Goal: Transaction & Acquisition: Purchase product/service

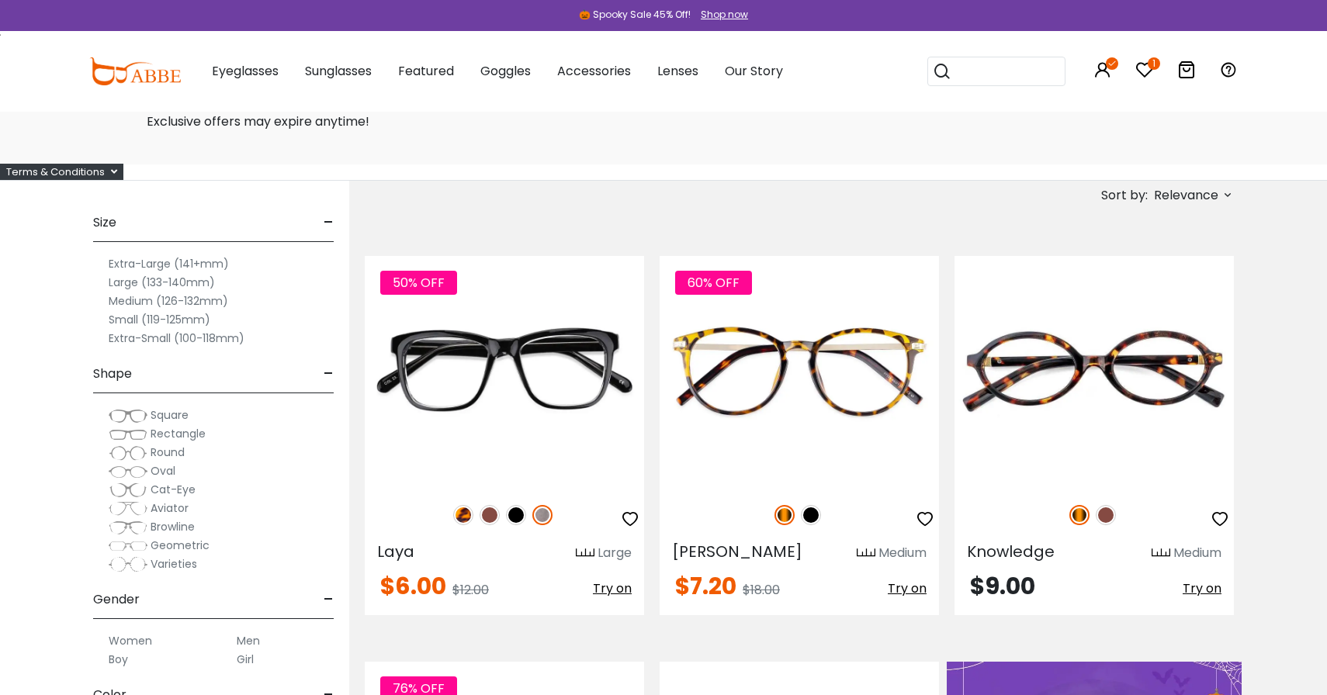
scroll to position [58, 0]
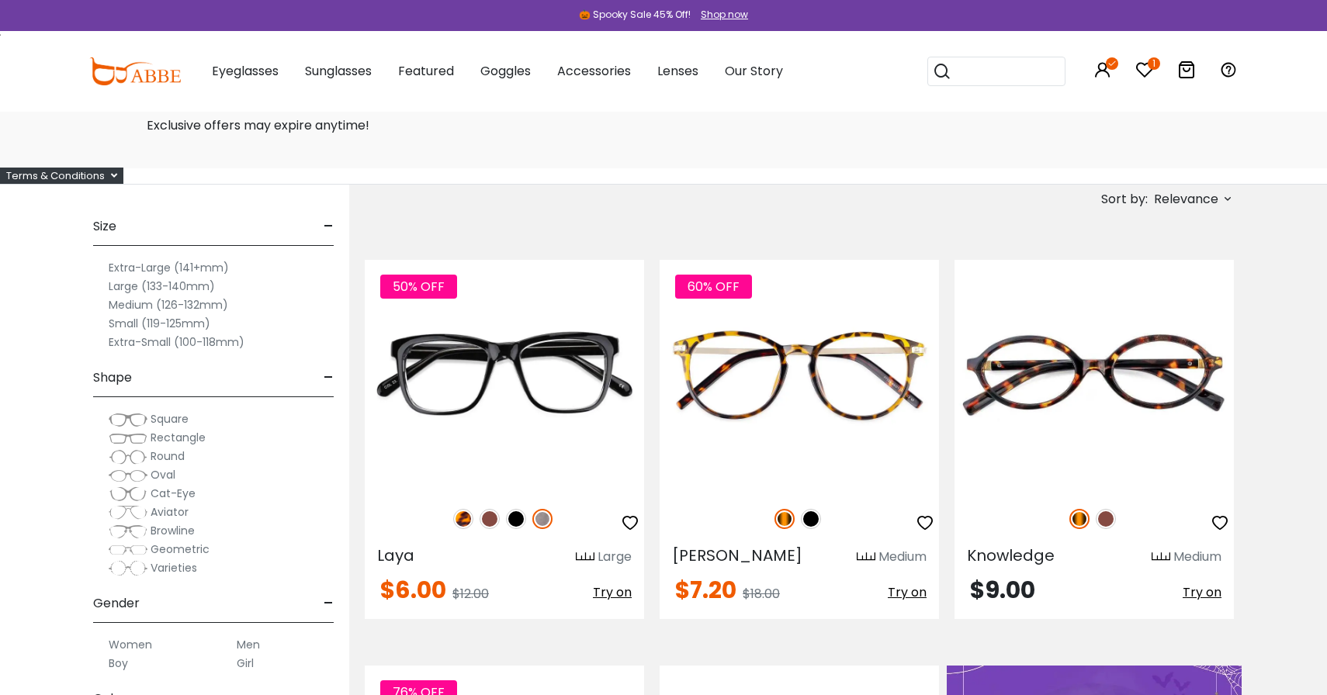
click at [130, 285] on label "Large (133-140mm)" at bounding box center [162, 286] width 106 height 19
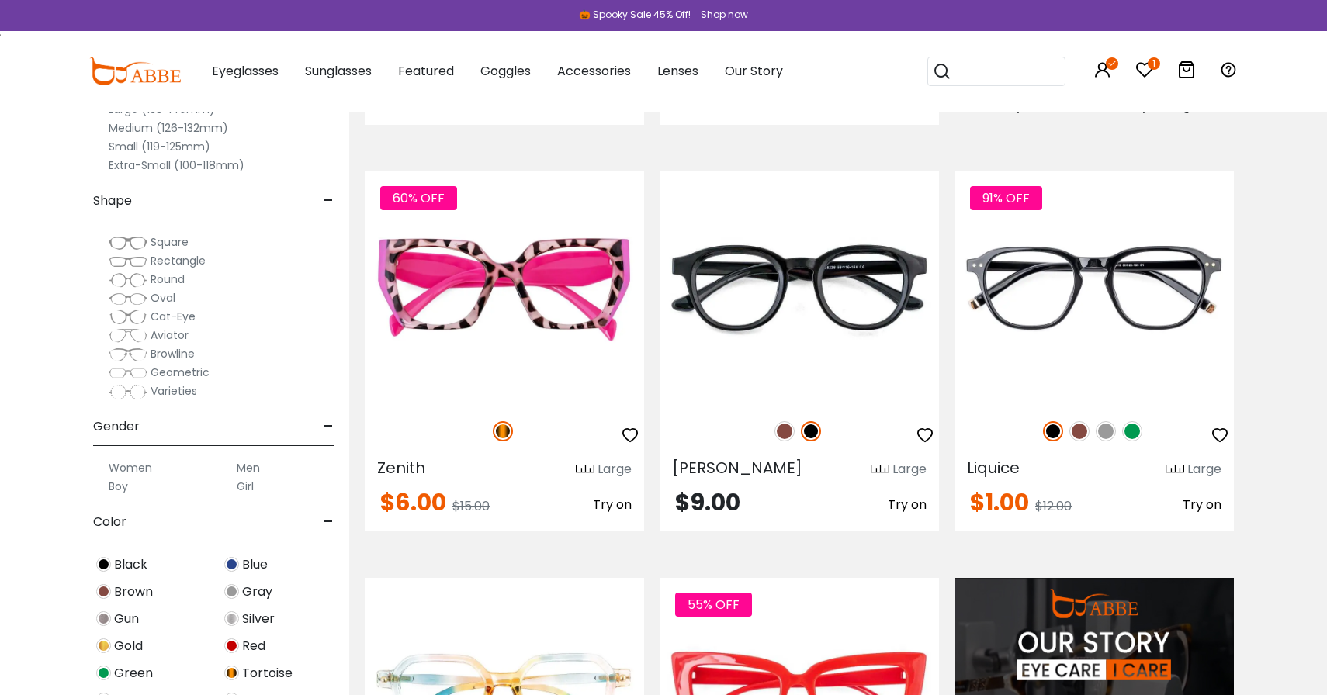
scroll to position [961, 0]
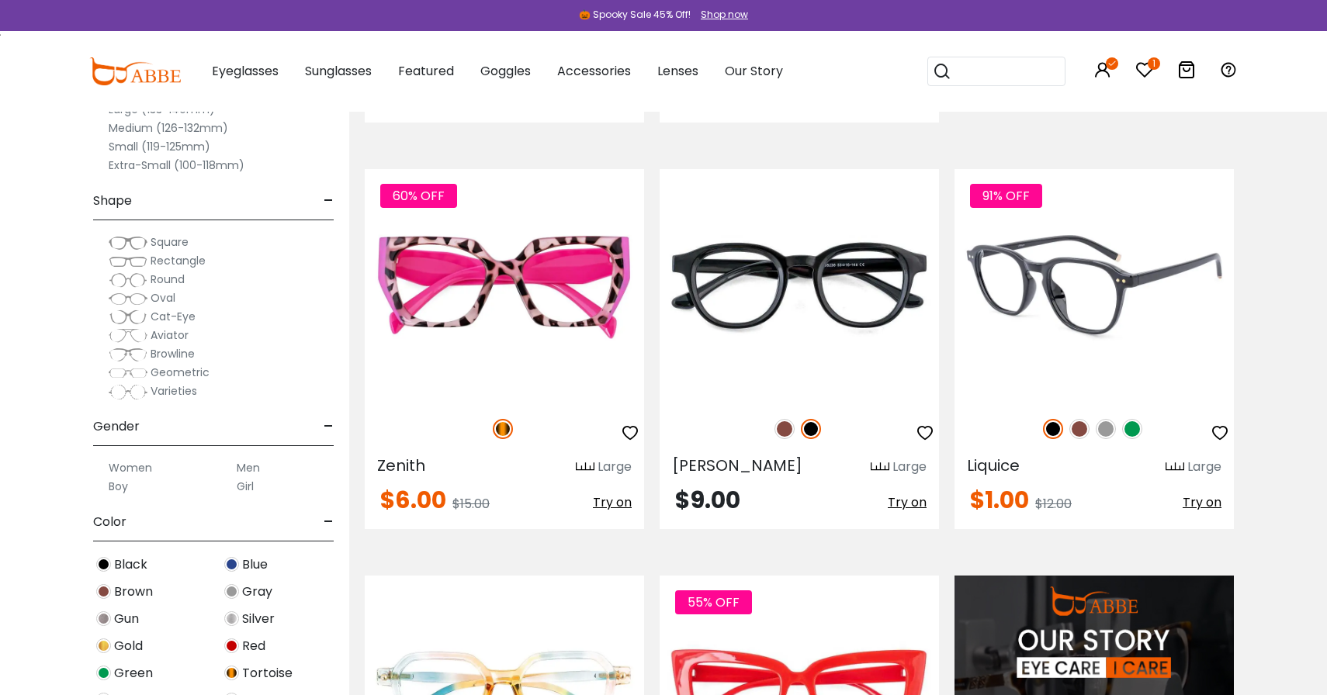
click at [1082, 426] on img at bounding box center [1079, 429] width 20 height 20
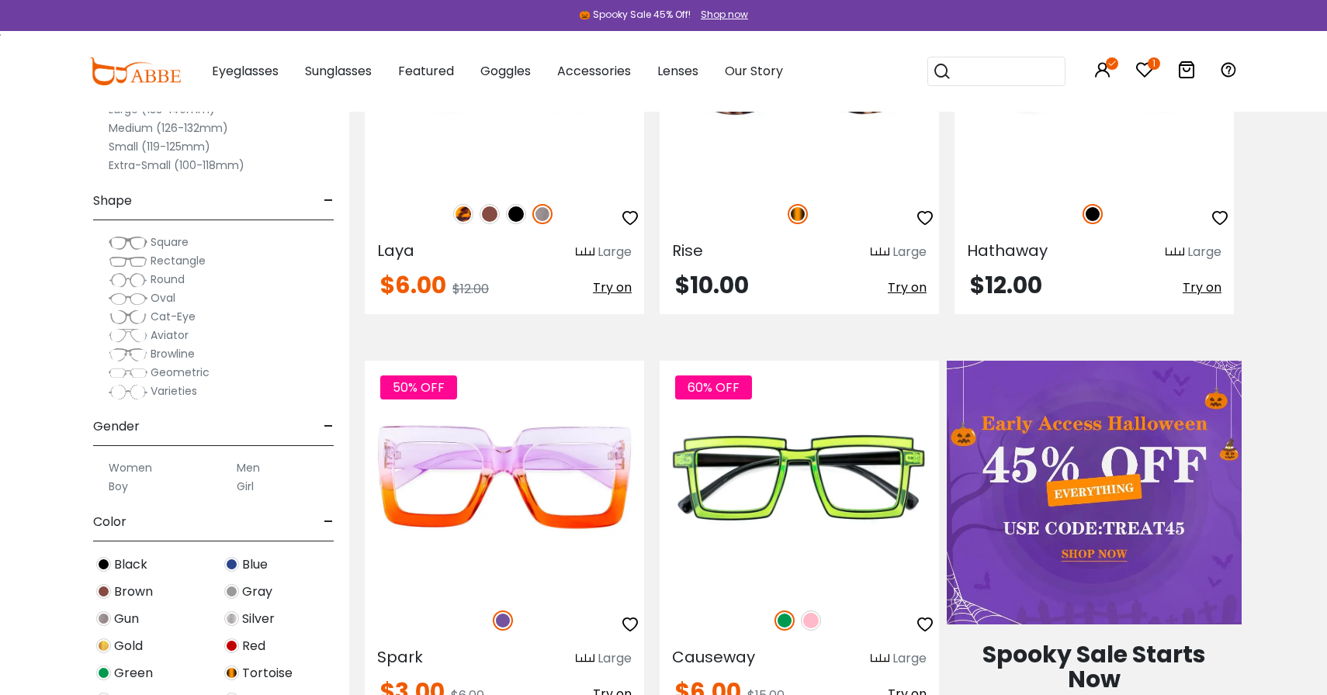
scroll to position [0, 0]
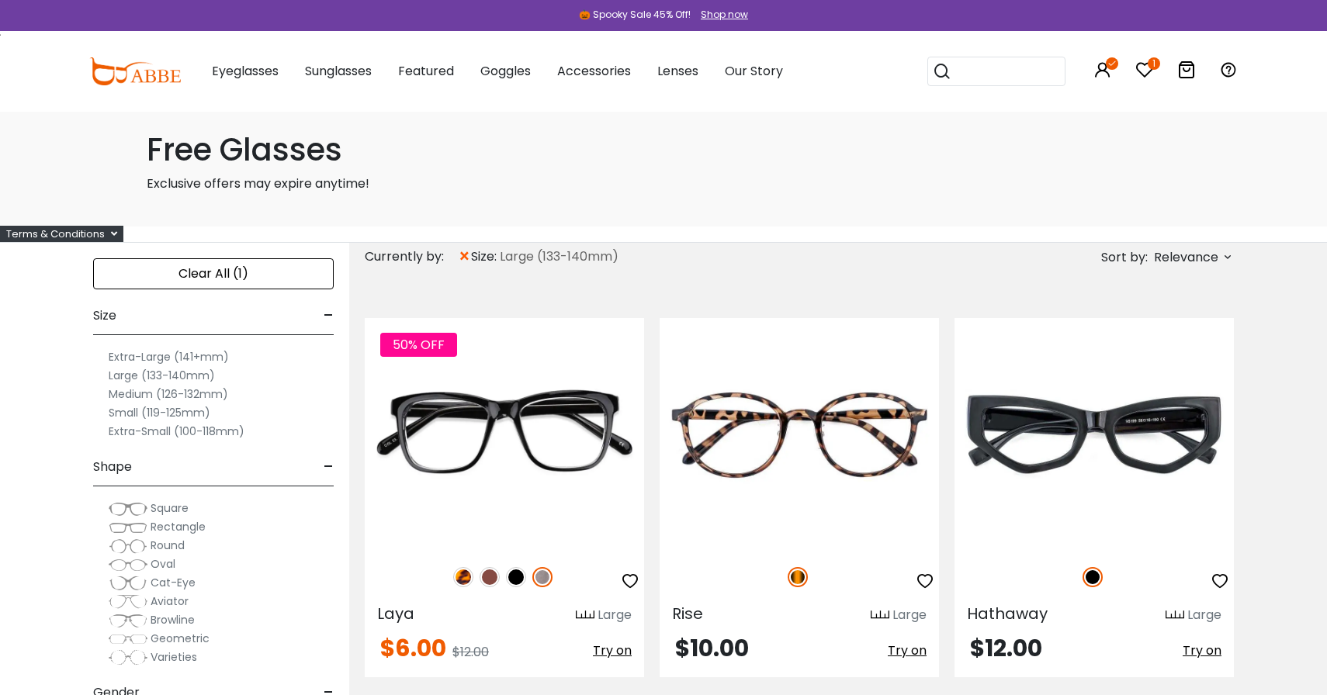
click at [137, 356] on label "Extra-Large (141+mm)" at bounding box center [169, 357] width 120 height 19
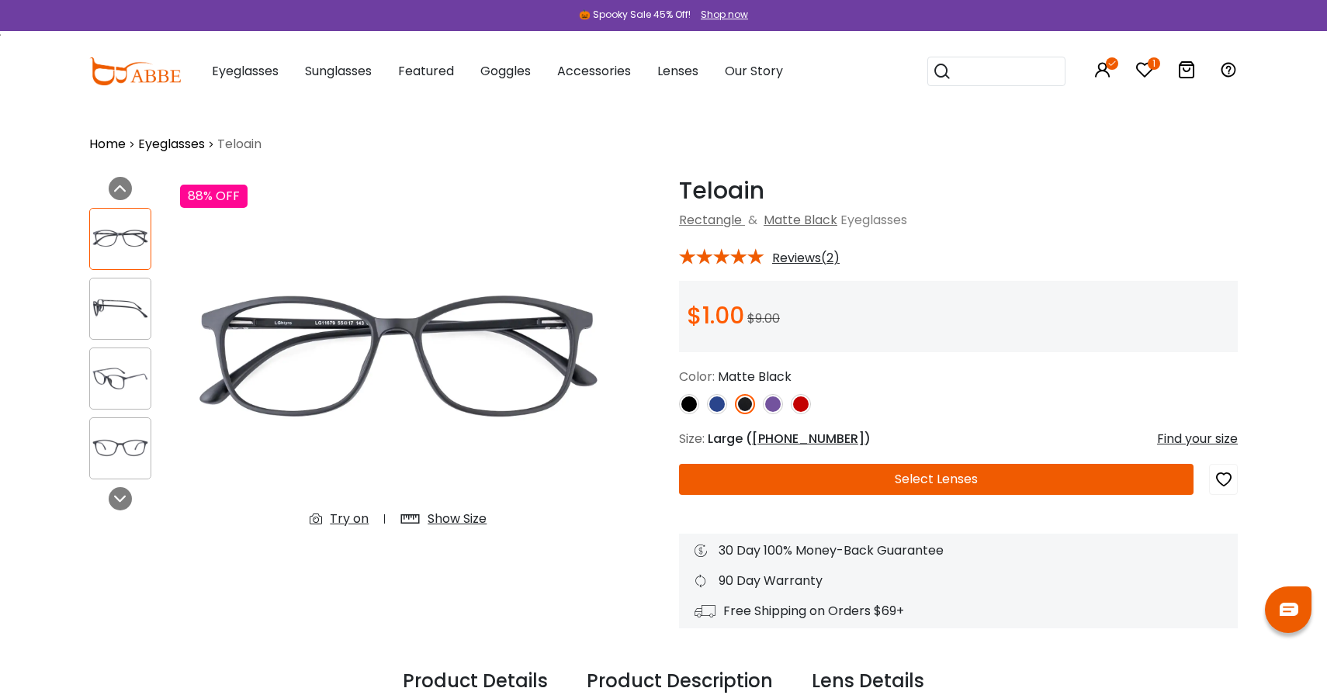
click at [684, 404] on img at bounding box center [689, 404] width 20 height 20
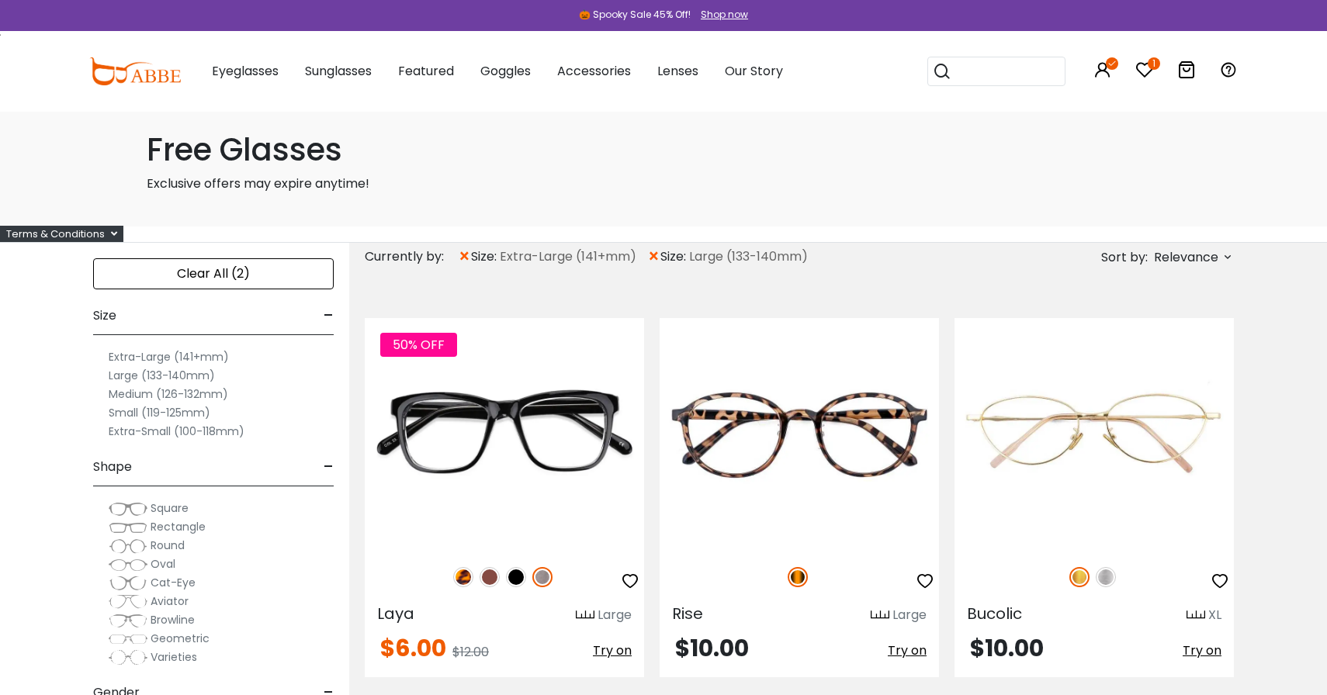
click at [646, 252] on div "× size: Extra-Large (141+mm) × size: Large (133-140mm)" at bounding box center [637, 257] width 358 height 28
click at [652, 252] on span "×" at bounding box center [653, 257] width 13 height 28
